Goal: Find contact information: Find contact information

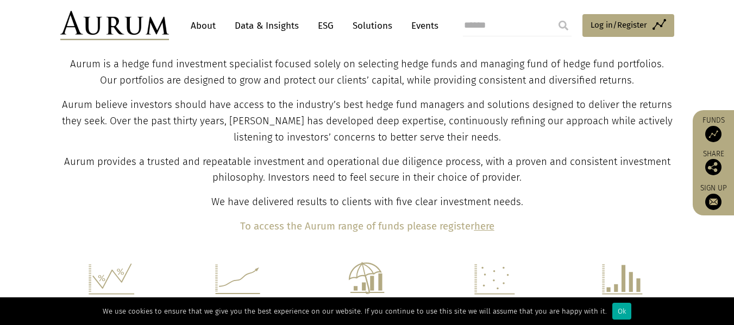
scroll to position [489, 0]
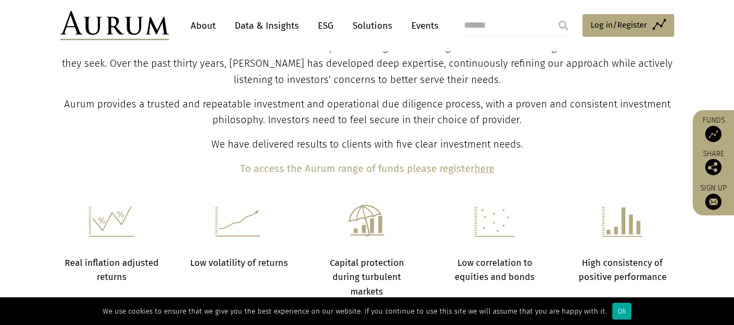
click at [203, 28] on link "About" at bounding box center [203, 26] width 36 height 20
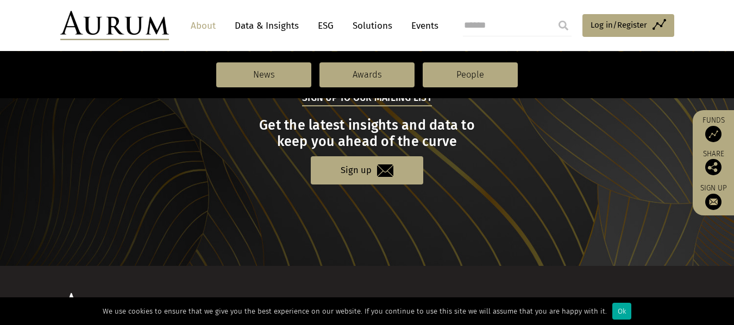
scroll to position [1296, 0]
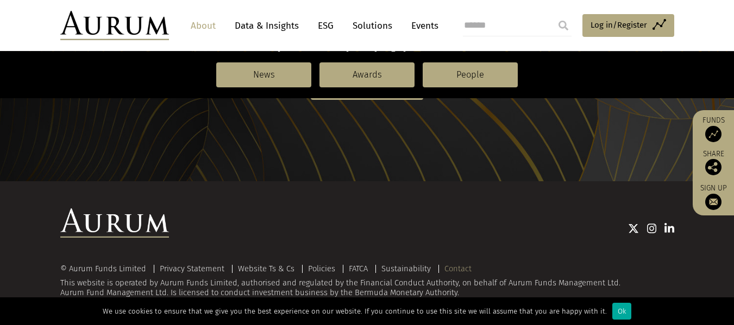
click at [448, 270] on link "Contact" at bounding box center [457, 269] width 27 height 10
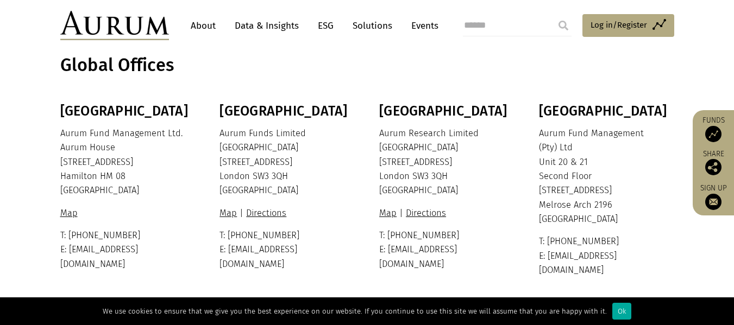
scroll to position [375, 0]
